Goal: Find specific page/section: Find specific page/section

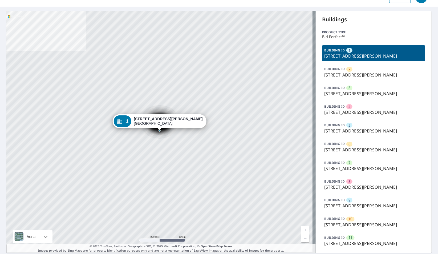
scroll to position [28, 0]
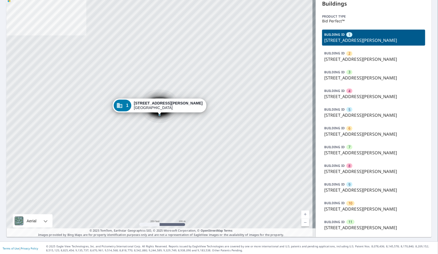
click at [348, 168] on p "[STREET_ADDRESS][PERSON_NAME]" at bounding box center [373, 171] width 99 height 6
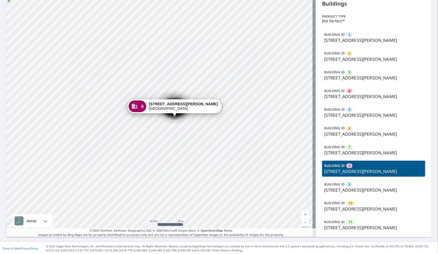
click at [339, 134] on p "[STREET_ADDRESS][PERSON_NAME]" at bounding box center [373, 134] width 99 height 6
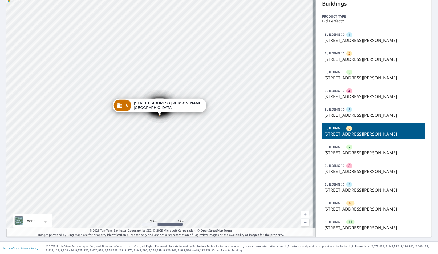
click at [342, 161] on div "BUILDING ID 8 [STREET_ADDRESS][PERSON_NAME]" at bounding box center [373, 169] width 103 height 16
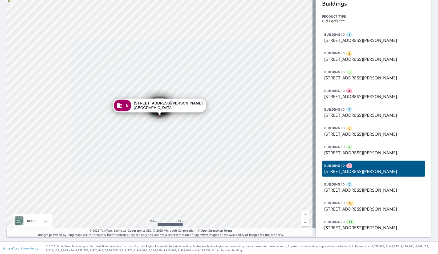
drag, startPoint x: 344, startPoint y: 179, endPoint x: 340, endPoint y: 180, distance: 4.5
click at [344, 180] on div "BUILDING ID 9 [STREET_ADDRESS][PERSON_NAME]" at bounding box center [373, 187] width 103 height 16
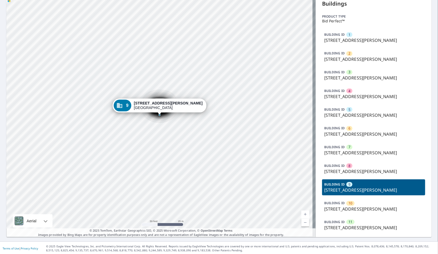
click at [350, 211] on div "BUILDING ID 10 [STREET_ADDRESS][PERSON_NAME]" at bounding box center [373, 206] width 103 height 16
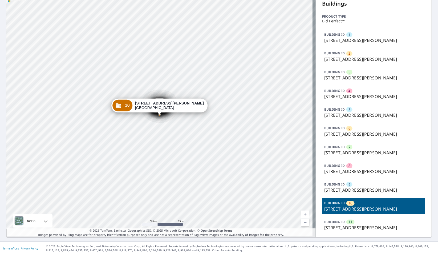
drag, startPoint x: 349, startPoint y: 219, endPoint x: 350, endPoint y: 213, distance: 7.0
click at [349, 217] on div "BUILDING ID 11 [STREET_ADDRESS][PERSON_NAME]" at bounding box center [373, 225] width 103 height 16
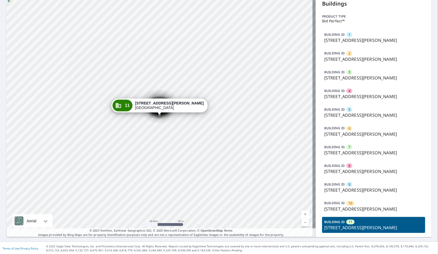
drag, startPoint x: 358, startPoint y: 94, endPoint x: 350, endPoint y: 57, distance: 38.2
click at [358, 93] on p "[STREET_ADDRESS][PERSON_NAME]" at bounding box center [373, 96] width 99 height 6
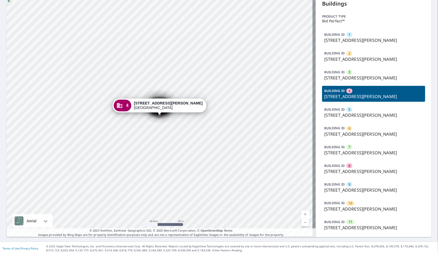
click at [349, 54] on div "BUILDING ID 2 [STREET_ADDRESS][PERSON_NAME]" at bounding box center [373, 56] width 103 height 16
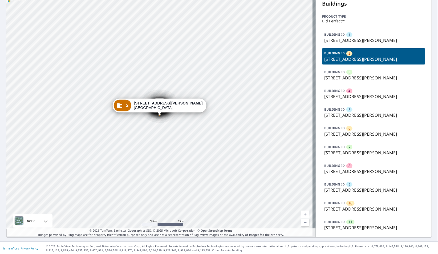
click at [336, 125] on div "BUILDING ID 6 [STREET_ADDRESS][PERSON_NAME]" at bounding box center [373, 131] width 103 height 16
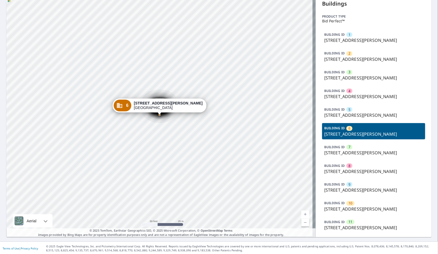
click at [348, 166] on span "8" at bounding box center [349, 165] width 2 height 5
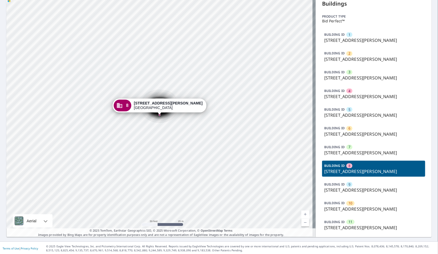
click at [348, 204] on span "10" at bounding box center [350, 203] width 4 height 5
